Goal: Task Accomplishment & Management: Manage account settings

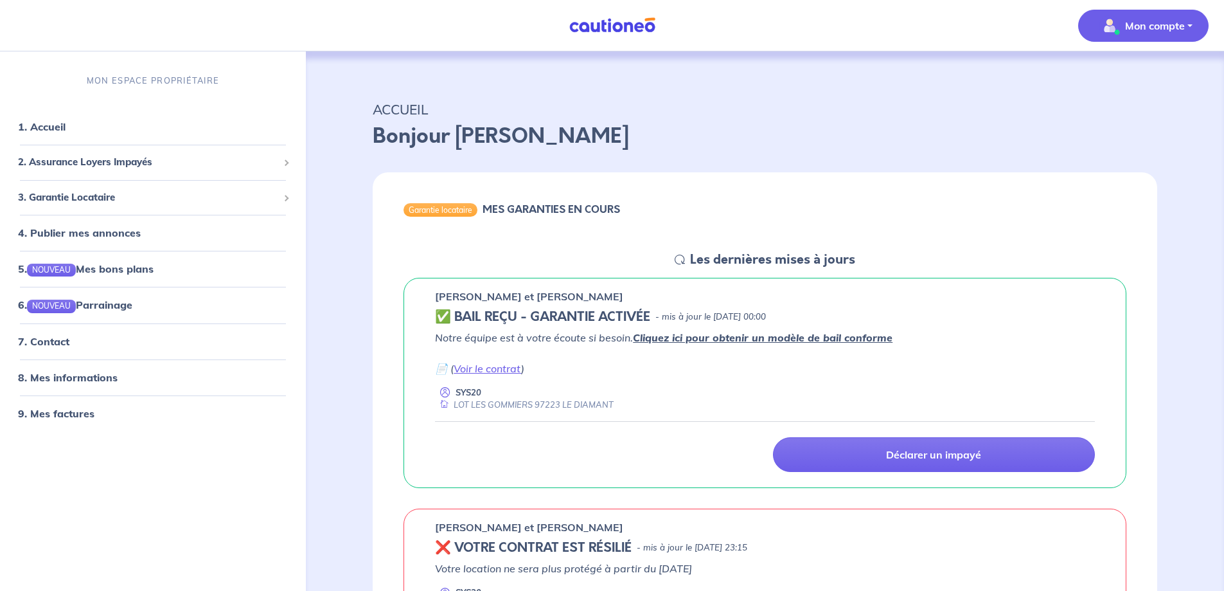
click at [1180, 27] on p "Mon compte" at bounding box center [1155, 25] width 60 height 15
click at [1113, 111] on link "Me déconnecter" at bounding box center [1130, 110] width 103 height 21
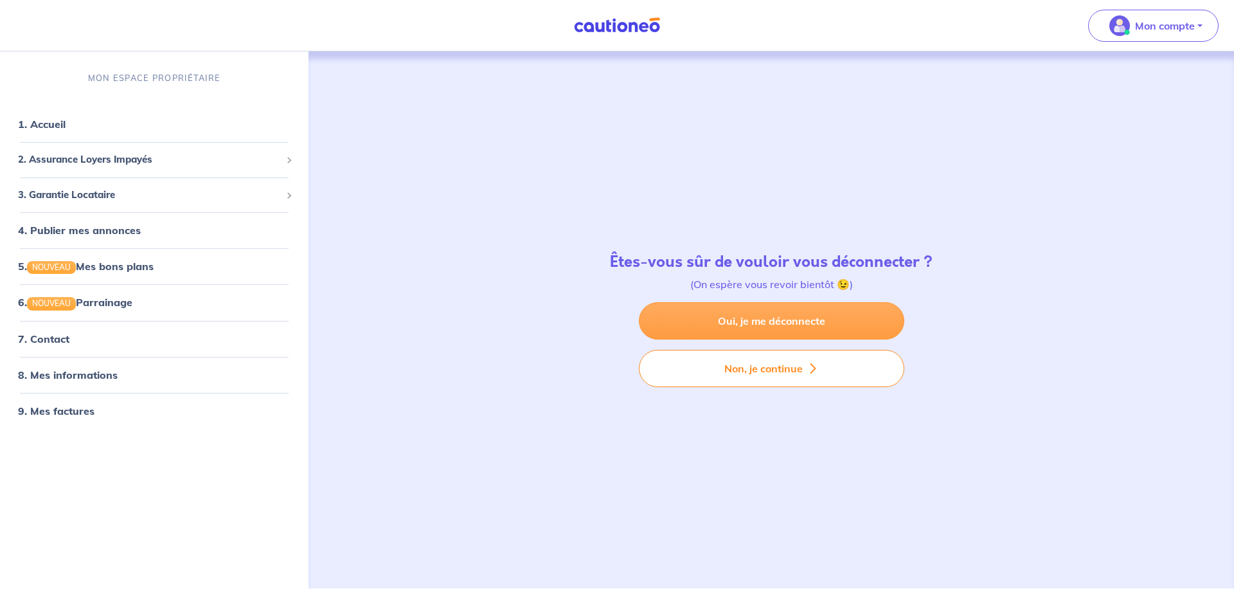
click at [762, 323] on link "Oui, je me déconnecte" at bounding box center [771, 320] width 265 height 37
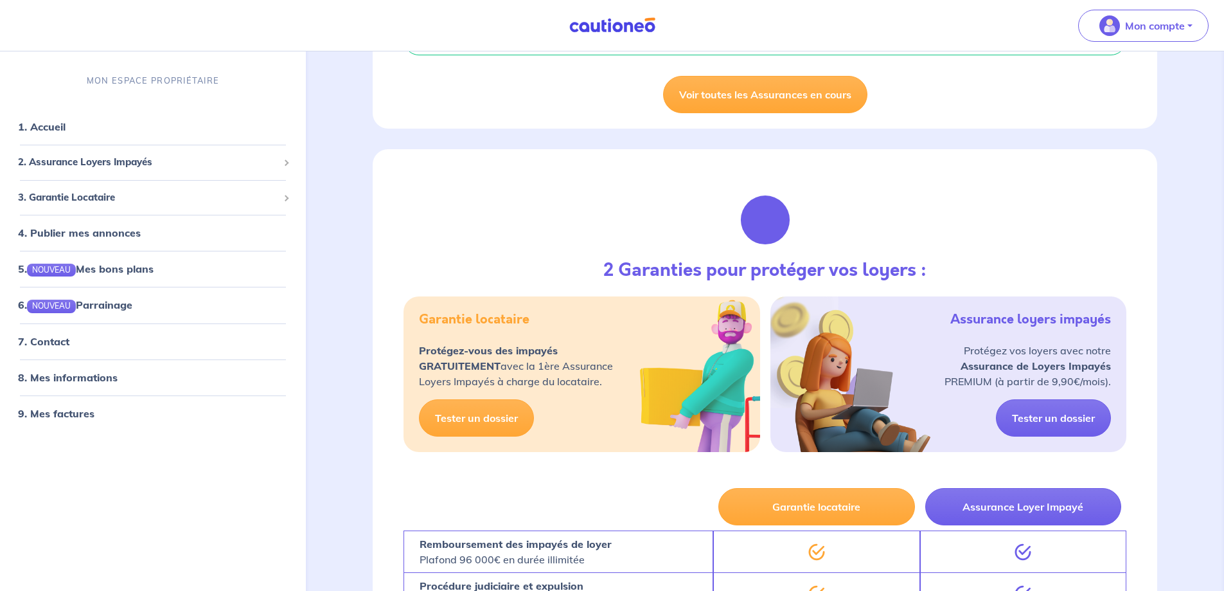
scroll to position [1093, 0]
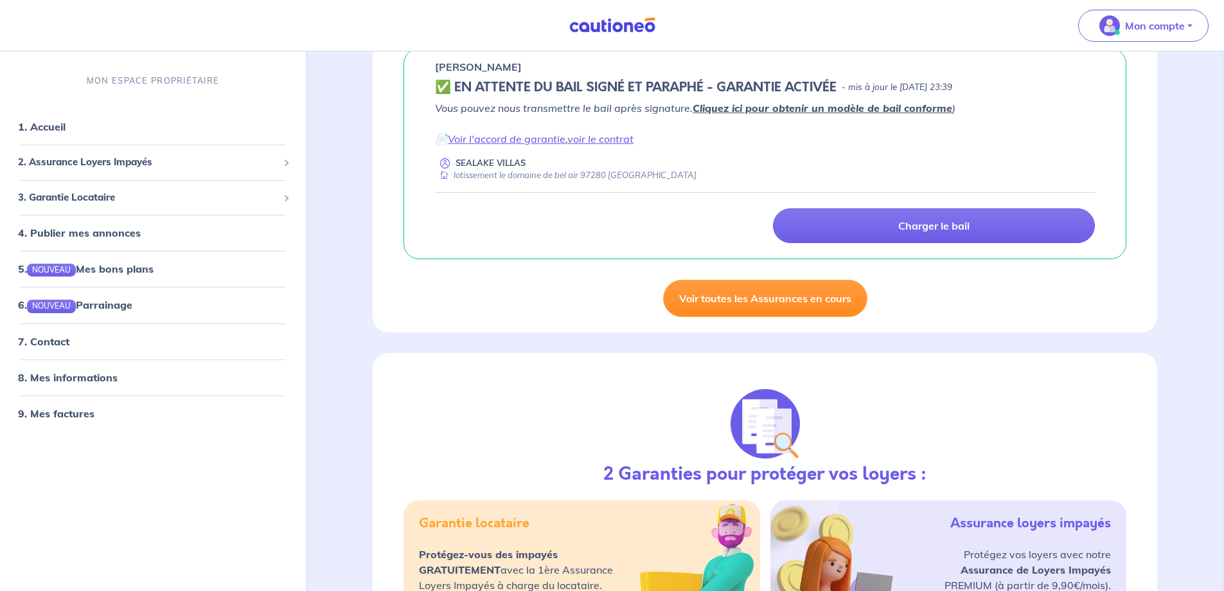
click at [739, 300] on link "Voir toutes les Assurances en cours" at bounding box center [765, 298] width 204 height 37
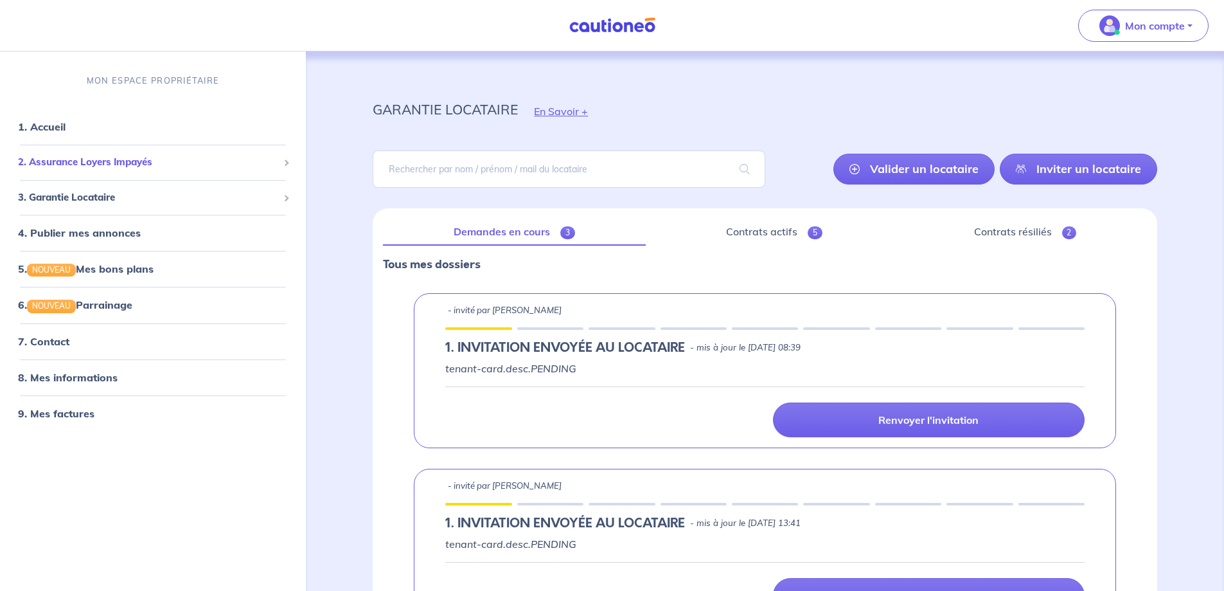
click at [78, 156] on span "2. Assurance Loyers Impayés" at bounding box center [148, 162] width 260 height 15
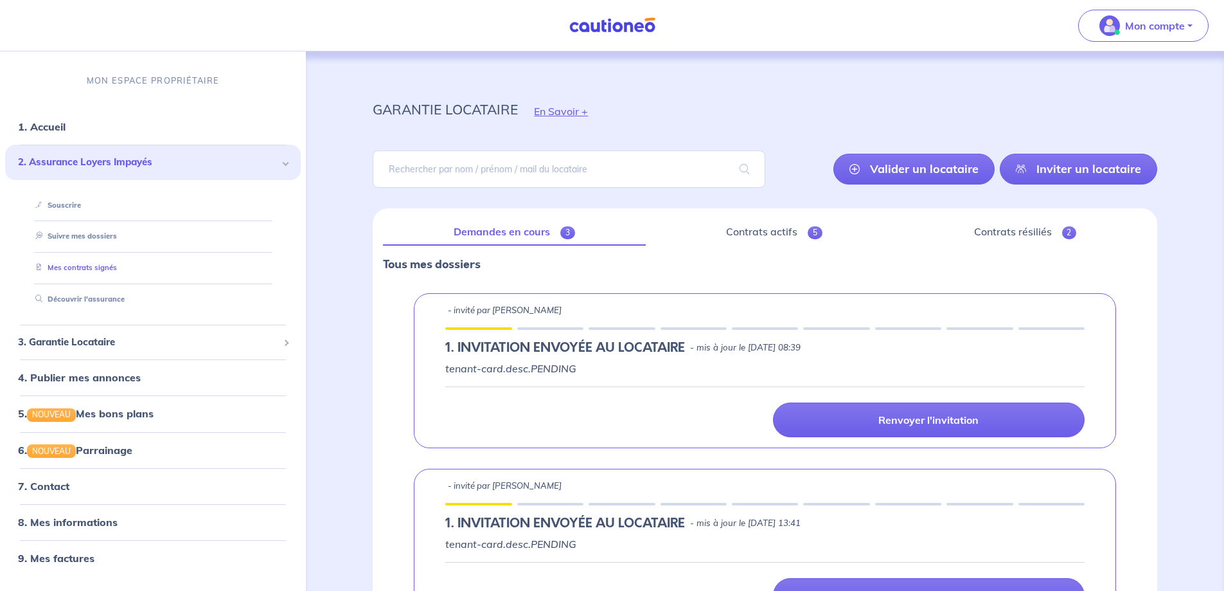
click at [89, 271] on link "Mes contrats signés" at bounding box center [73, 267] width 87 height 9
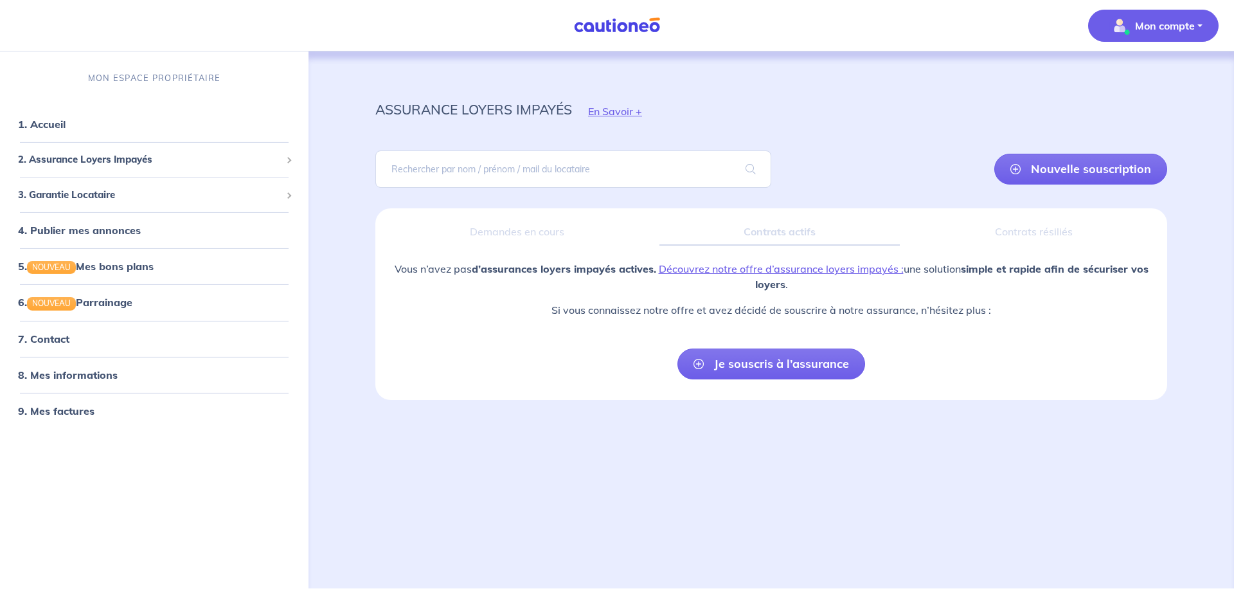
click at [1172, 40] on button "Mon compte" at bounding box center [1153, 26] width 130 height 32
click at [1126, 108] on link "Me déconnecter" at bounding box center [1140, 110] width 103 height 21
